Goal: Transaction & Acquisition: Book appointment/travel/reservation

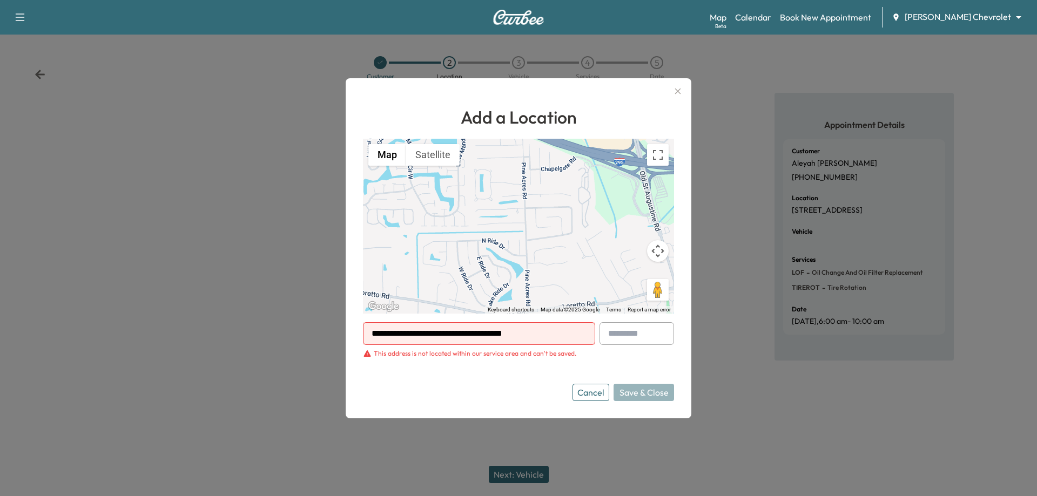
click at [592, 399] on button "Cancel" at bounding box center [590, 392] width 37 height 17
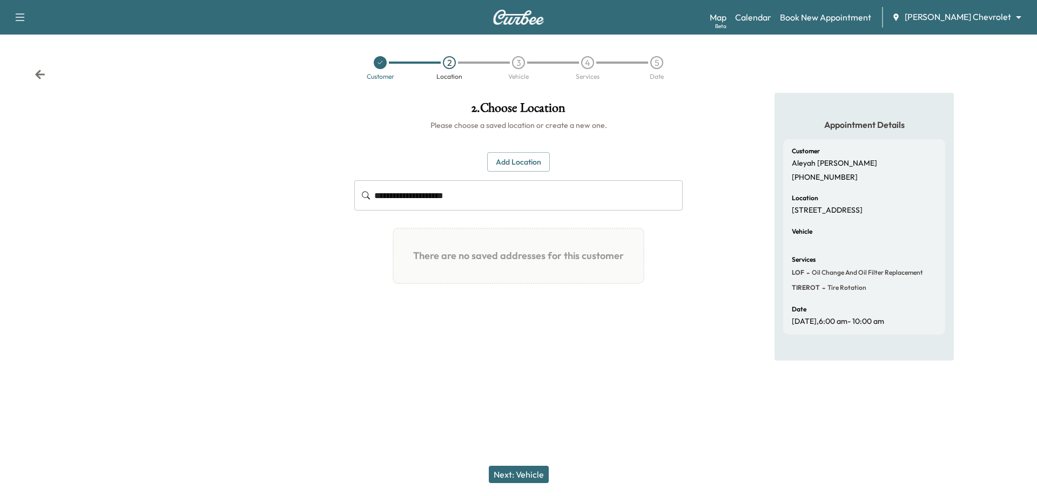
click at [377, 61] on icon at bounding box center [380, 62] width 6 height 6
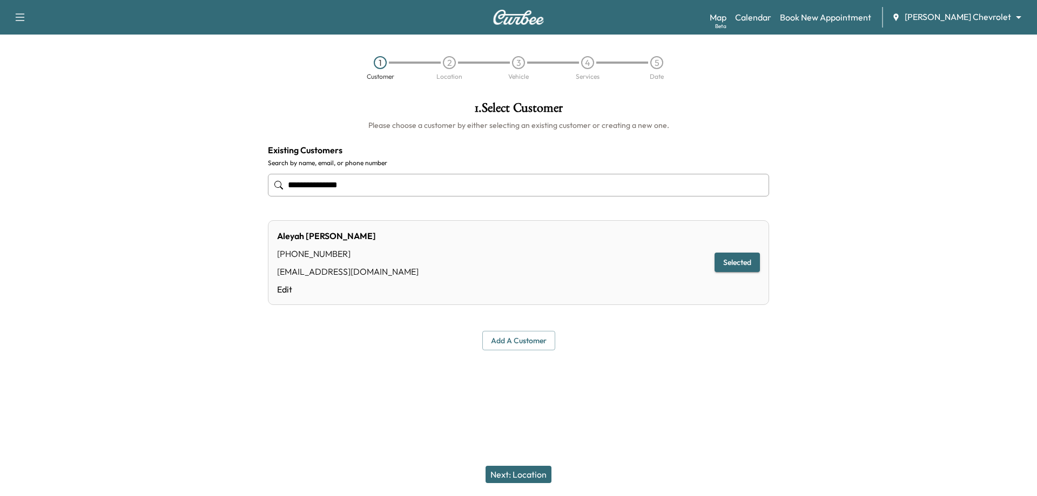
click at [365, 186] on input "**********" at bounding box center [518, 185] width 501 height 23
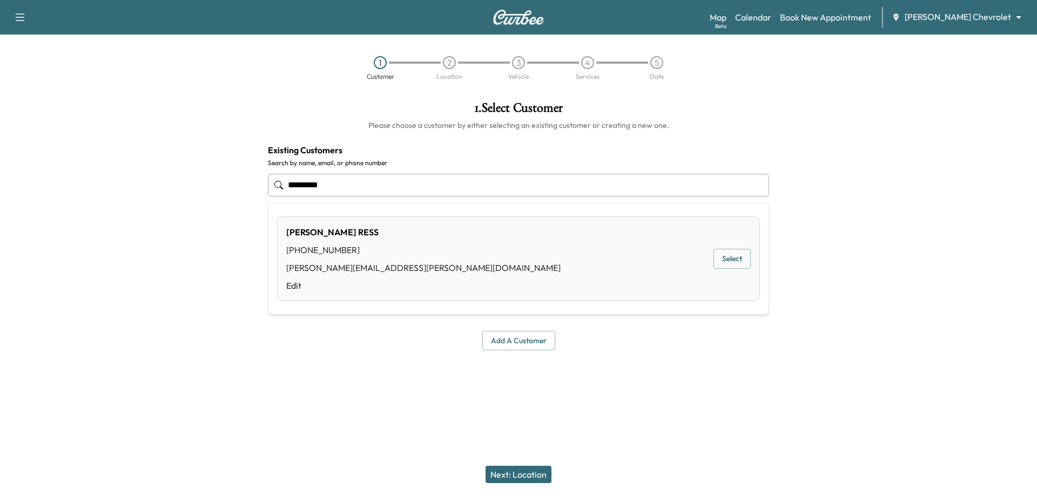
click at [449, 256] on div "[PERSON_NAME] [PHONE_NUMBER] [PERSON_NAME][EMAIL_ADDRESS][PERSON_NAME][DOMAIN_N…" at bounding box center [518, 259] width 483 height 85
type input "**********"
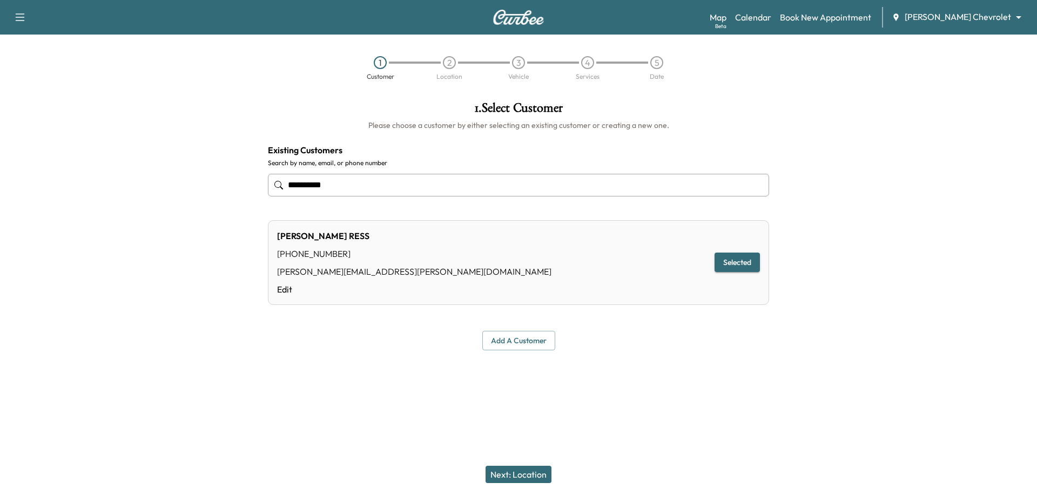
click at [736, 264] on button "Selected" at bounding box center [736, 263] width 45 height 20
click at [743, 260] on button "Selected" at bounding box center [736, 263] width 45 height 20
click at [539, 472] on button "Next: Location" at bounding box center [518, 474] width 66 height 17
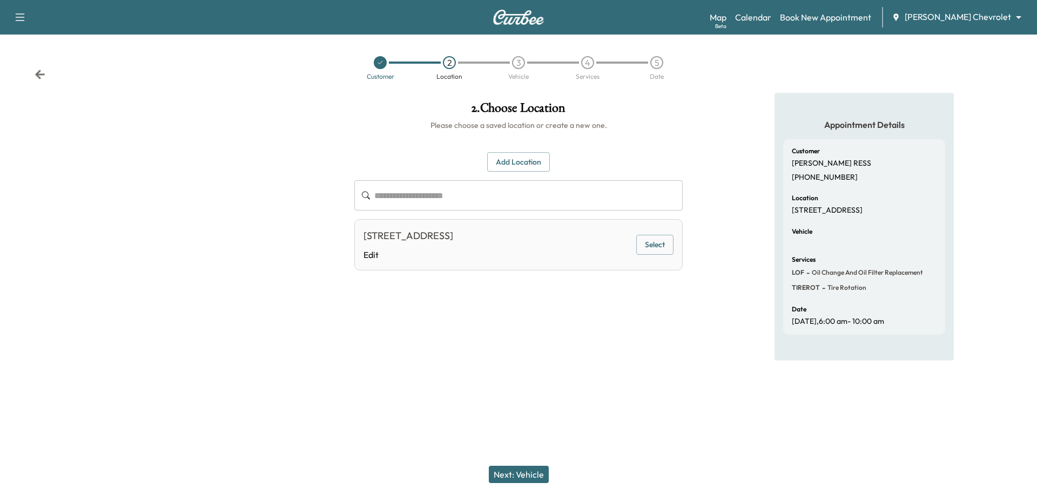
click at [453, 241] on div "[STREET_ADDRESS]" at bounding box center [408, 235] width 90 height 15
click at [675, 245] on div "[STREET_ADDRESS] Edit Select" at bounding box center [518, 244] width 328 height 51
click at [665, 246] on button "Select" at bounding box center [654, 245] width 37 height 20
click at [547, 471] on button "Next: Vehicle" at bounding box center [519, 474] width 60 height 17
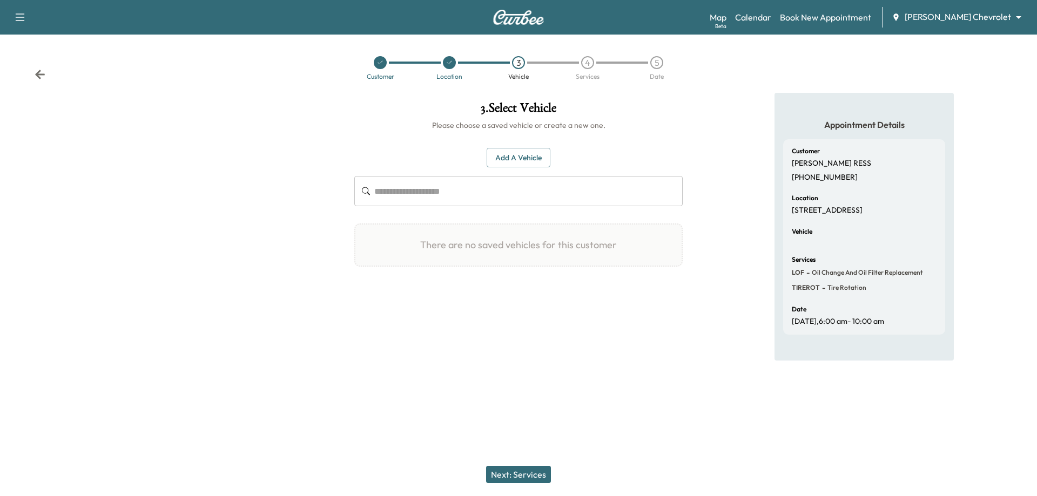
click at [497, 195] on input "text" at bounding box center [528, 191] width 308 height 30
click at [512, 167] on button "Add a Vehicle" at bounding box center [518, 158] width 64 height 20
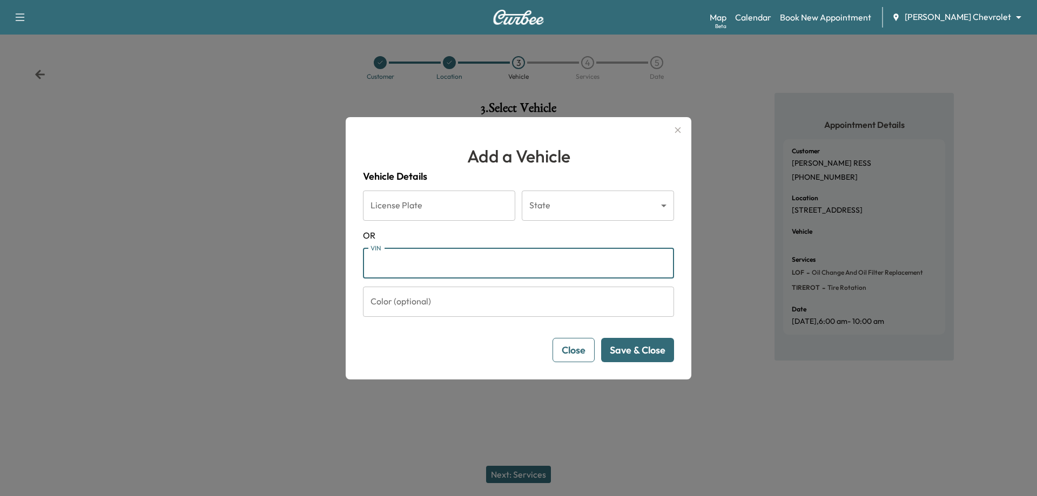
paste input "**********"
type input "**********"
click at [652, 349] on button "Save & Close" at bounding box center [637, 350] width 73 height 24
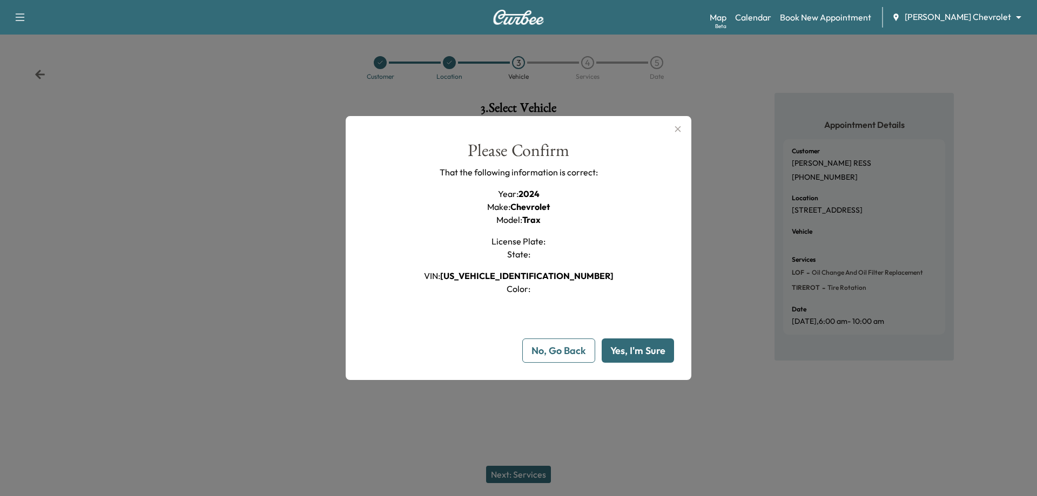
click at [652, 349] on button "Yes, I'm Sure" at bounding box center [637, 351] width 72 height 24
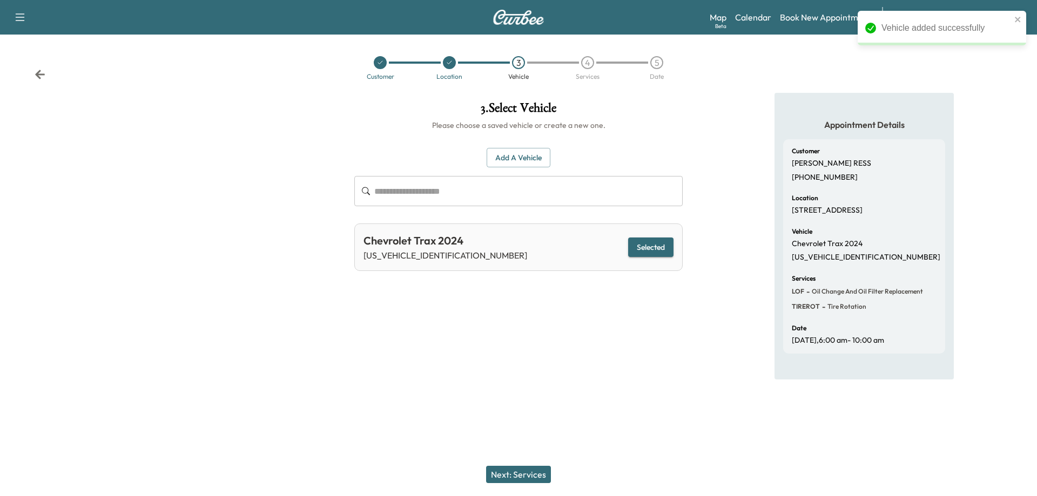
click at [538, 472] on button "Next: Services" at bounding box center [518, 474] width 65 height 17
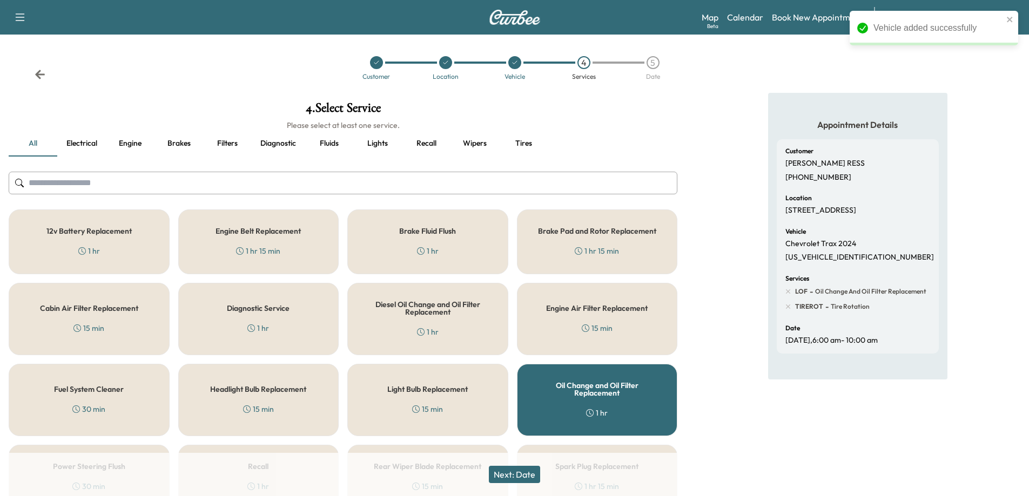
scroll to position [130, 0]
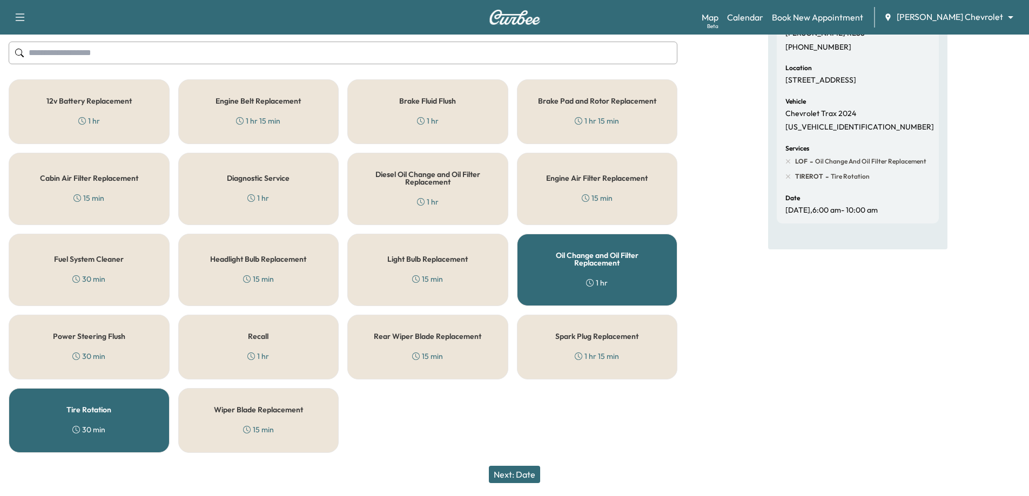
click at [531, 478] on button "Next: Date" at bounding box center [514, 474] width 51 height 17
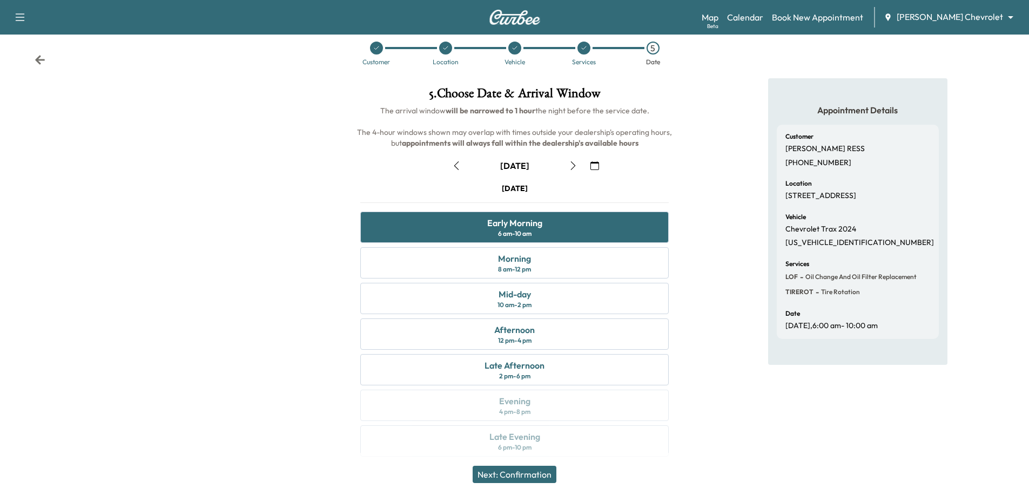
scroll to position [23, 0]
